Goal: Information Seeking & Learning: Learn about a topic

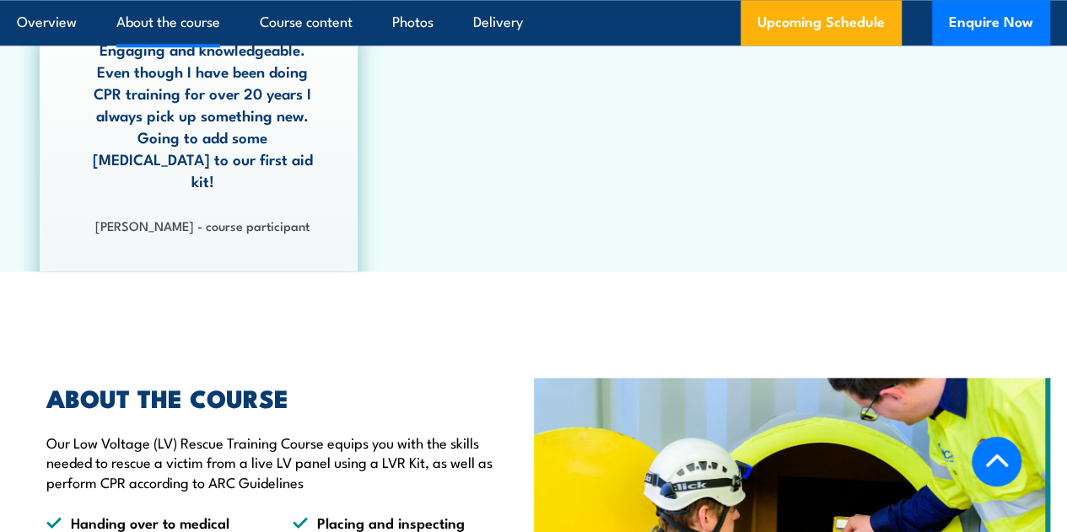
scroll to position [1221, 0]
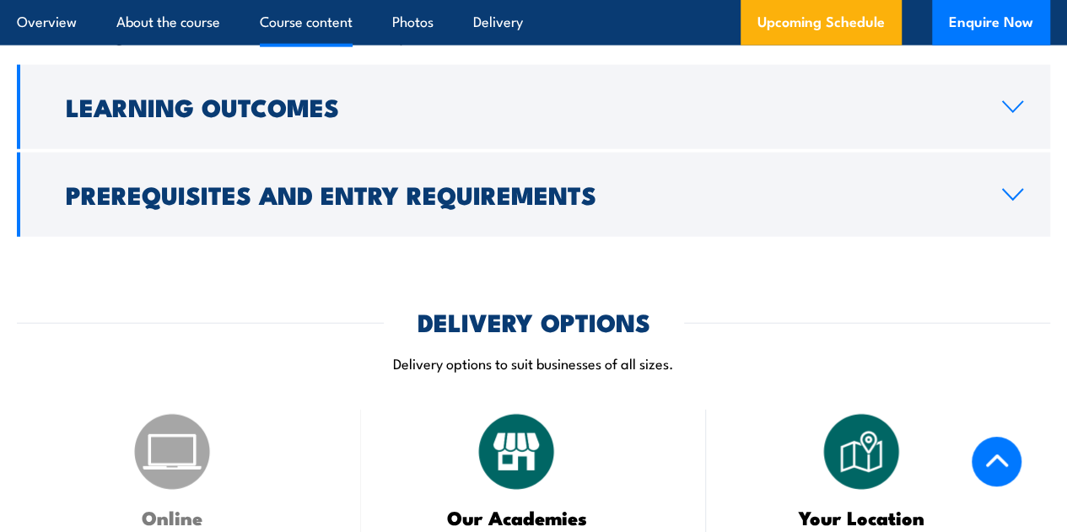
click at [453, 205] on h2 "Prerequisites and Entry Requirements" at bounding box center [520, 194] width 909 height 22
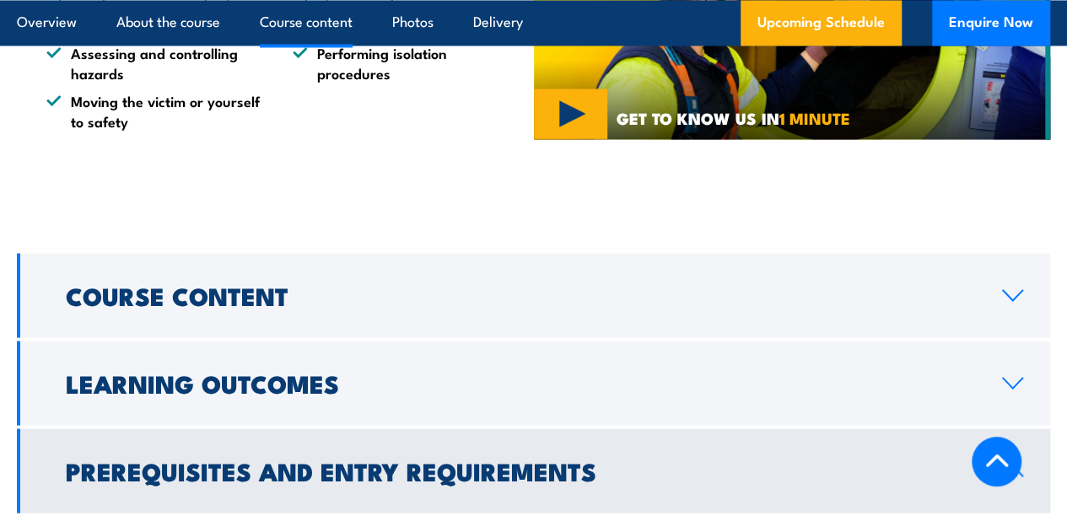
scroll to position [1594, 0]
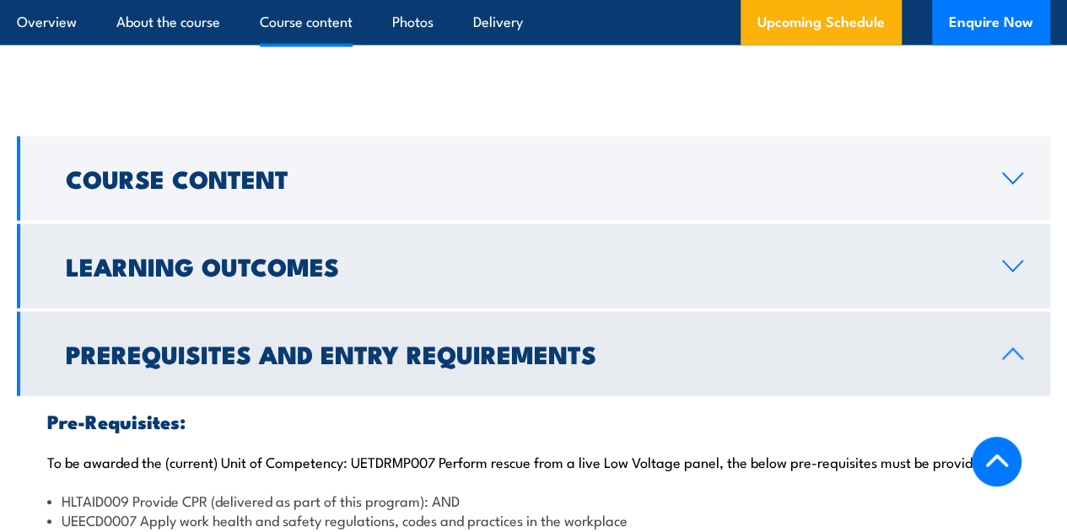
click at [449, 261] on link "Learning Outcomes" at bounding box center [533, 265] width 1033 height 84
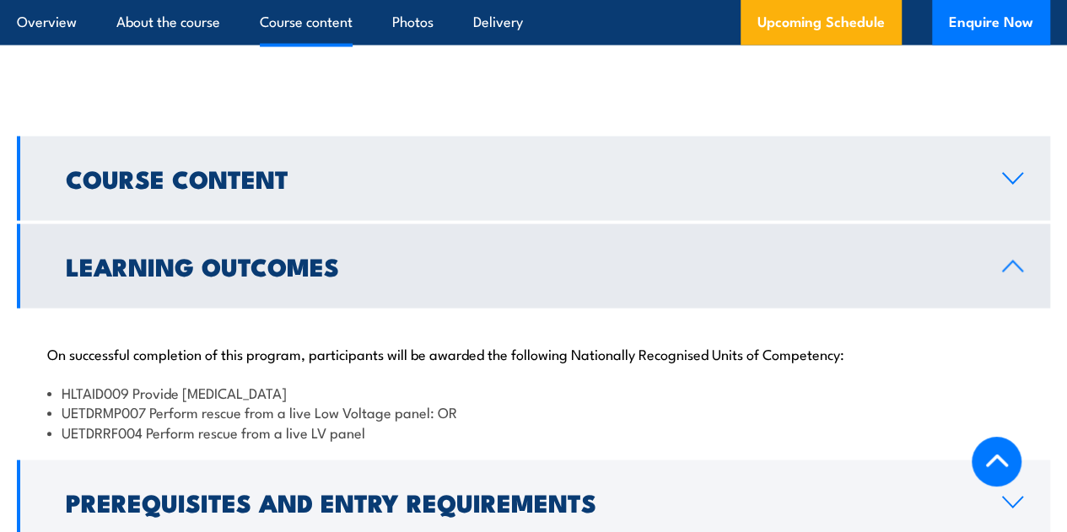
click at [450, 188] on h2 "Course Content" at bounding box center [520, 177] width 909 height 22
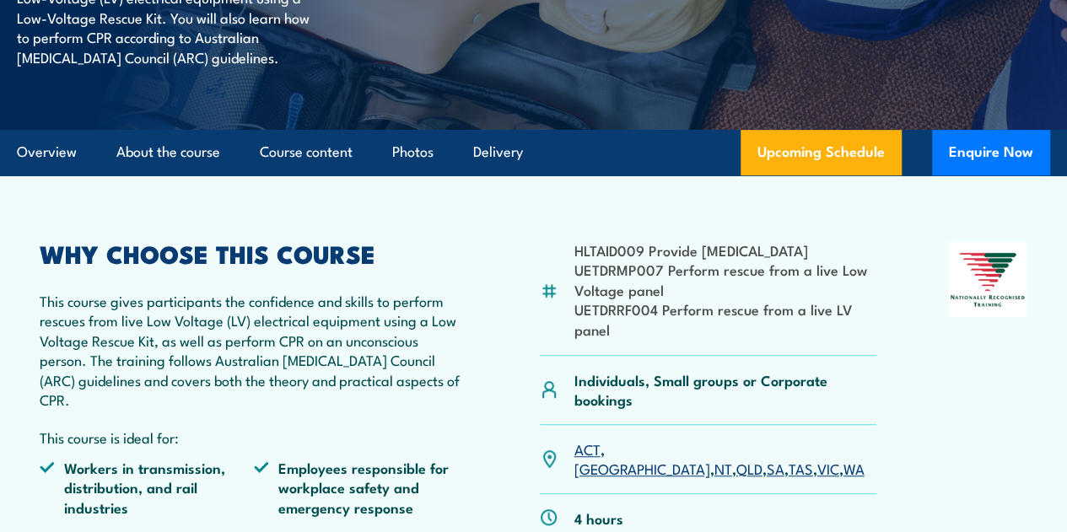
scroll to position [582, 0]
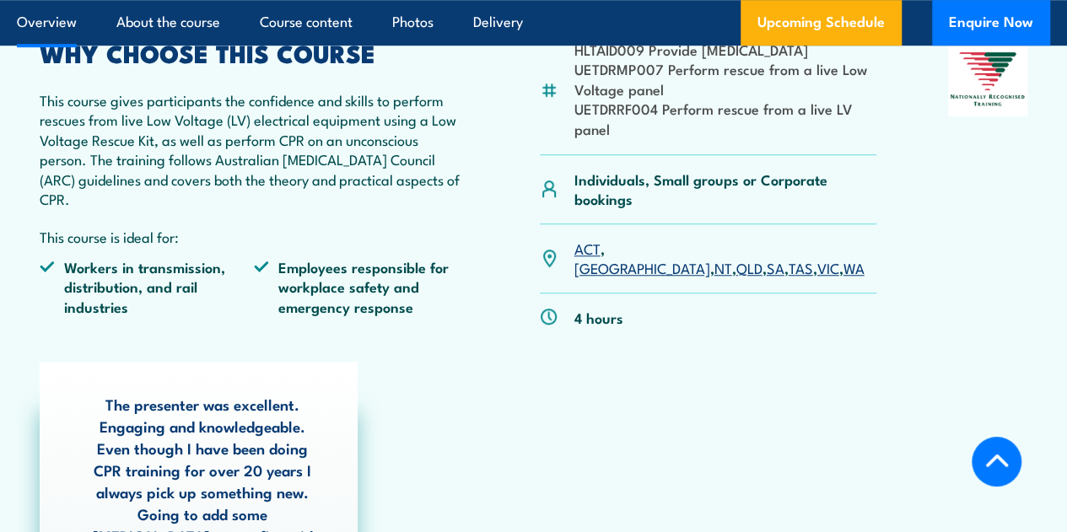
click at [817, 277] on link "VIC" at bounding box center [828, 267] width 22 height 20
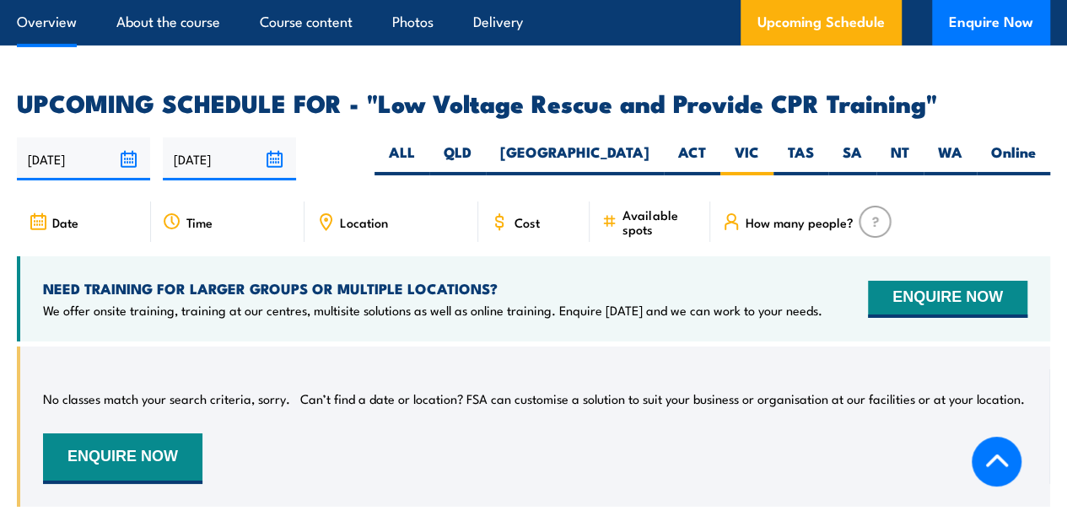
scroll to position [2913, 0]
